Goal: Task Accomplishment & Management: Use online tool/utility

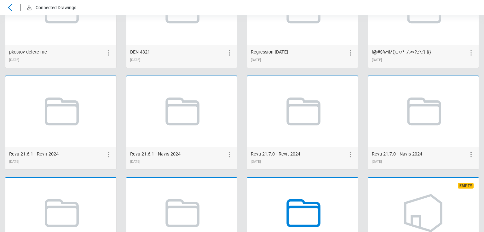
scroll to position [1090, 0]
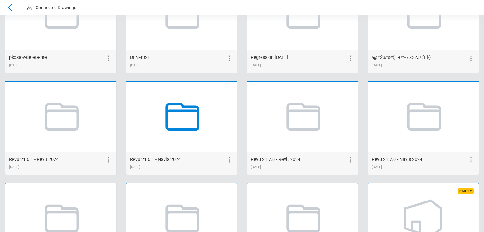
click at [197, 122] on icon at bounding box center [183, 117] width 34 height 28
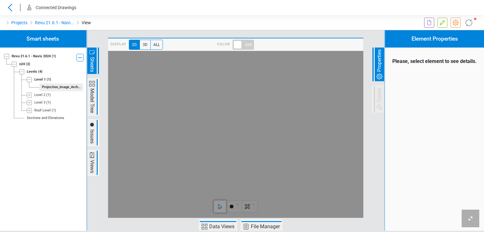
click at [93, 136] on span "Issues" at bounding box center [92, 136] width 8 height 16
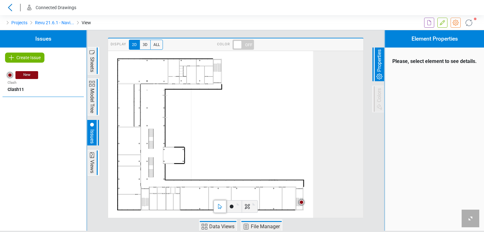
click at [43, 87] on p "Clash11" at bounding box center [43, 89] width 71 height 7
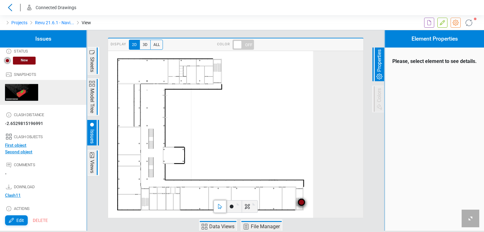
scroll to position [140, 0]
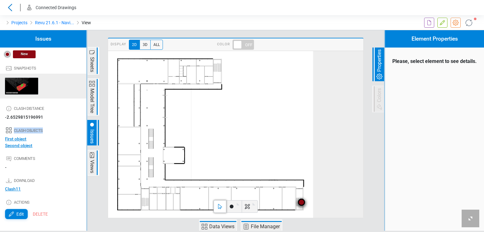
drag, startPoint x: 13, startPoint y: 128, endPoint x: 41, endPoint y: 128, distance: 27.4
click at [41, 128] on div "Clash objects" at bounding box center [45, 127] width 81 height 15
copy span "Clash objects"
click at [17, 138] on span "First object" at bounding box center [15, 138] width 21 height 5
